Goal: Transaction & Acquisition: Obtain resource

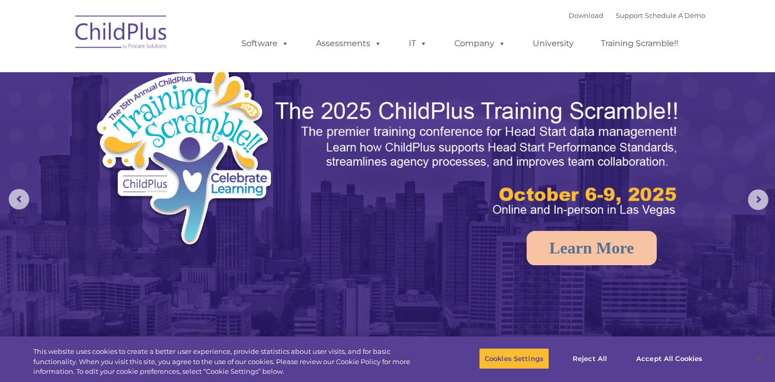
select select "MEDIUM"
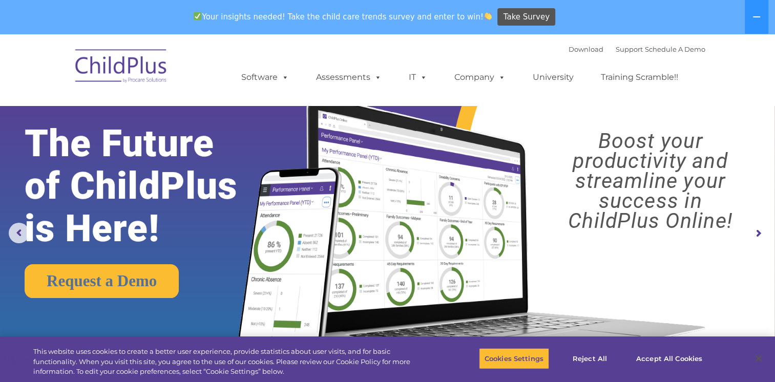
click at [138, 67] on img at bounding box center [121, 67] width 102 height 51
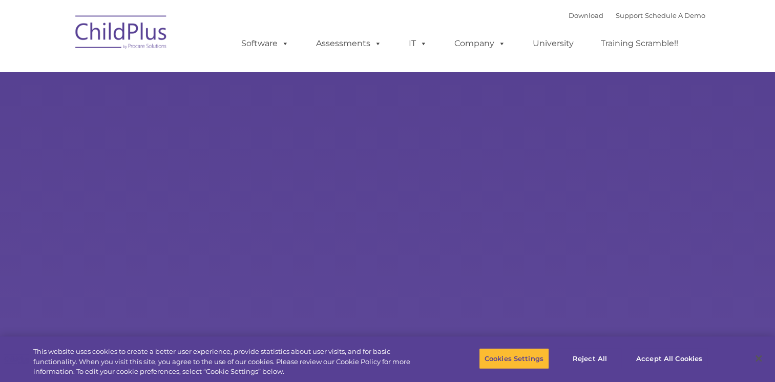
type input ""
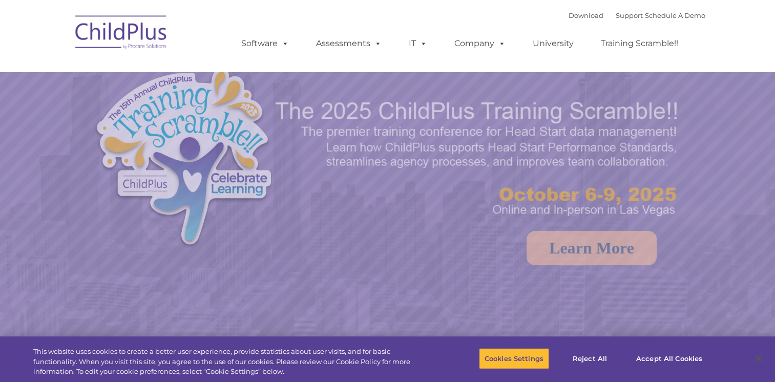
select select "MEDIUM"
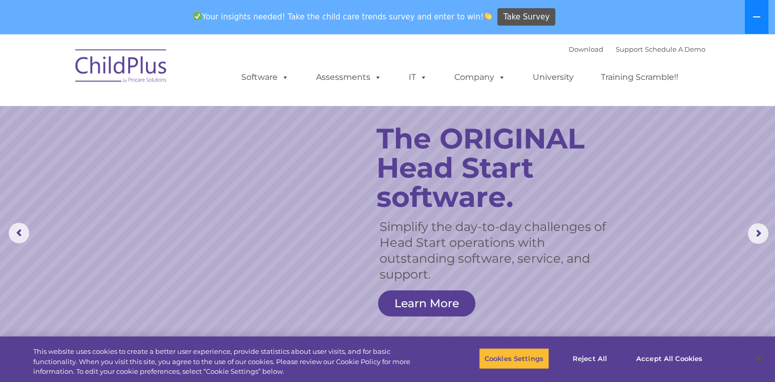
click at [752, 24] on button at bounding box center [757, 17] width 24 height 34
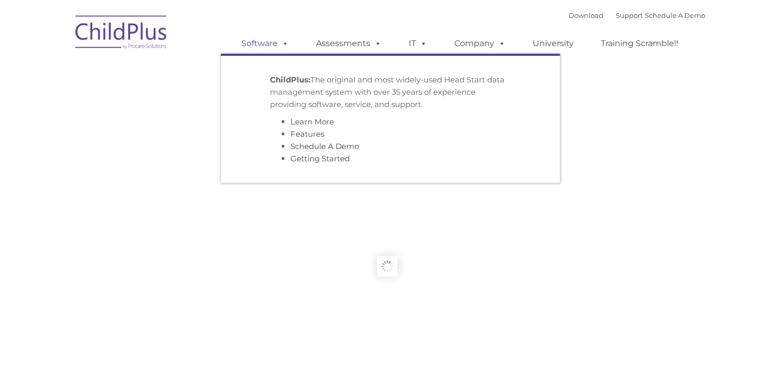
click at [284, 48] on span at bounding box center [283, 43] width 11 height 10
type input ""
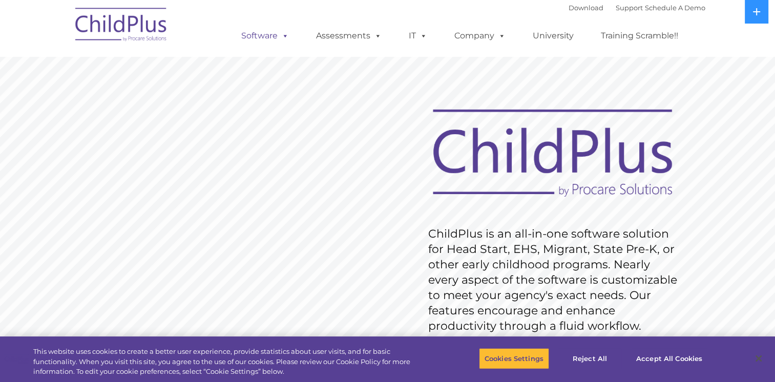
click at [285, 39] on span at bounding box center [283, 36] width 11 height 10
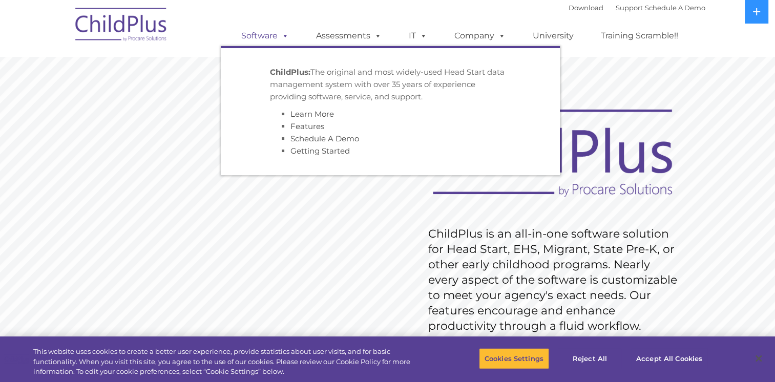
click at [285, 39] on span at bounding box center [283, 36] width 11 height 10
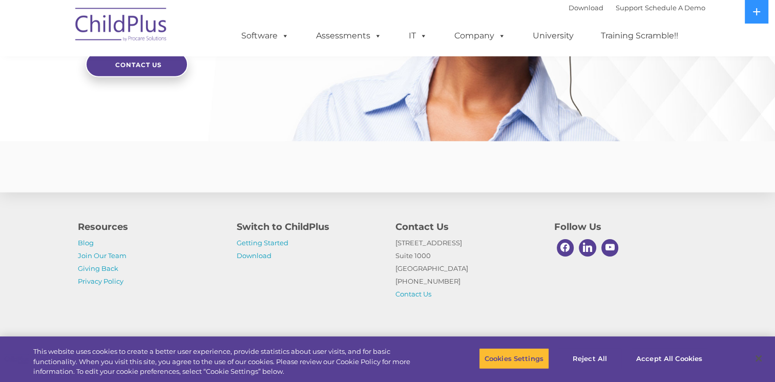
scroll to position [2503, 0]
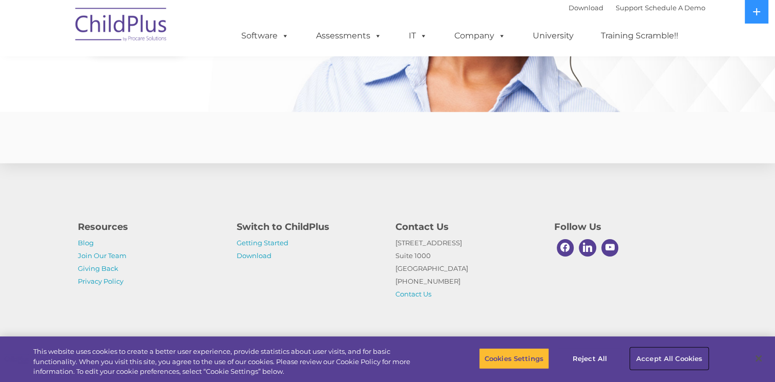
click at [658, 360] on button "Accept All Cookies" at bounding box center [669, 359] width 77 height 22
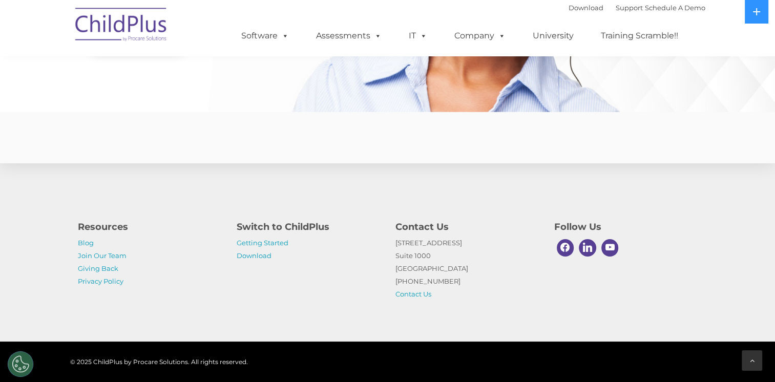
click at [751, 365] on div at bounding box center [752, 360] width 20 height 20
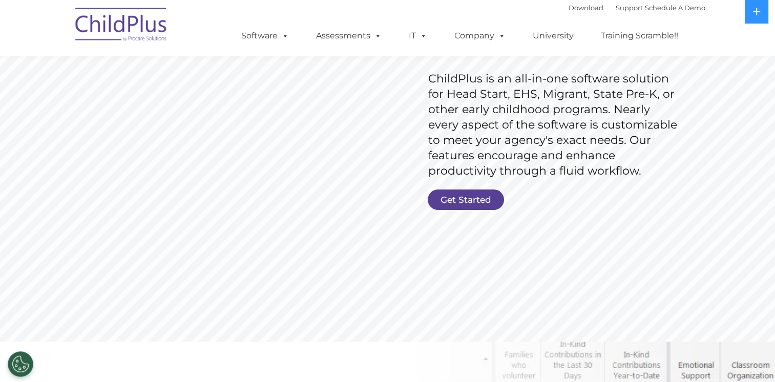
scroll to position [0, 0]
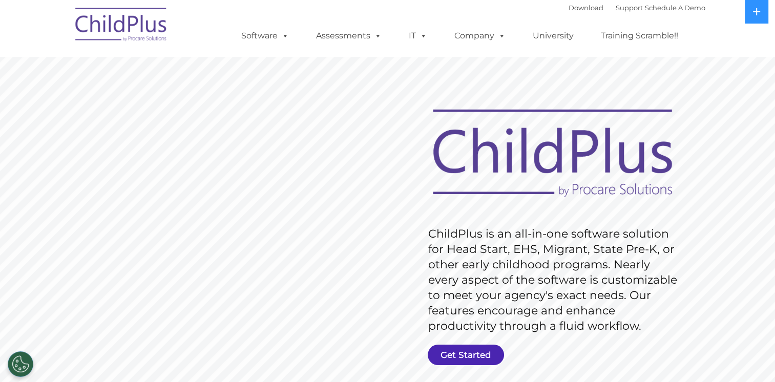
click at [471, 350] on link "Get Started" at bounding box center [466, 355] width 76 height 20
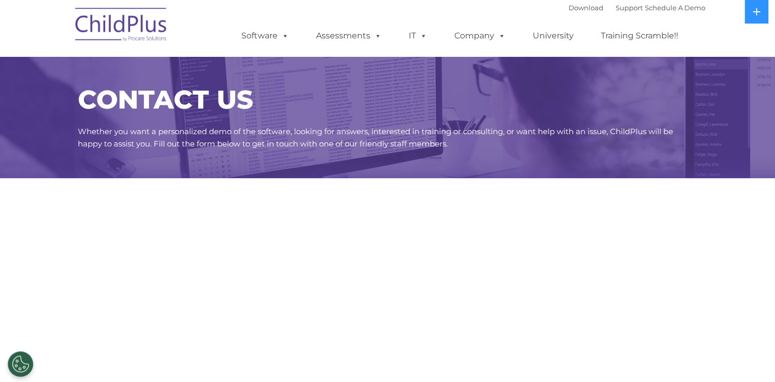
select select "MEDIUM"
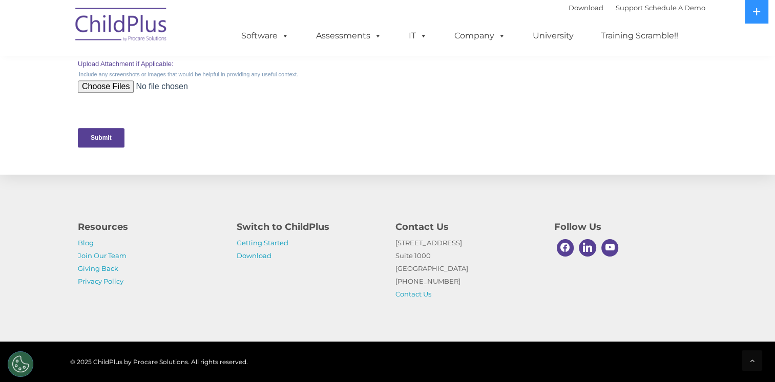
scroll to position [511, 0]
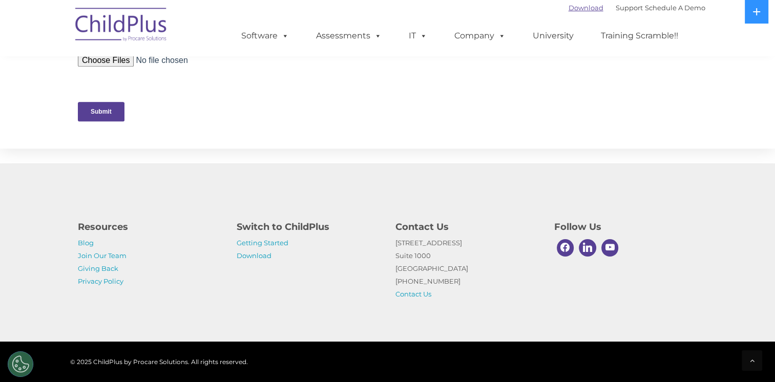
click at [569, 9] on link "Download" at bounding box center [586, 8] width 35 height 8
